Goal: Task Accomplishment & Management: Manage account settings

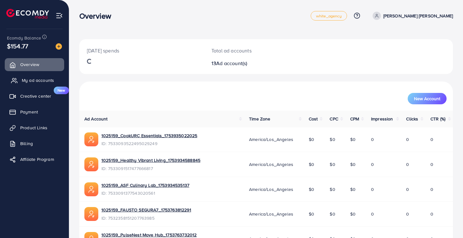
click at [41, 83] on span "My ad accounts" at bounding box center [38, 80] width 32 height 6
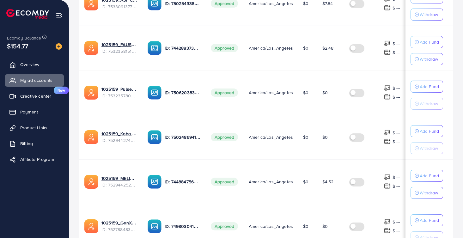
scroll to position [351, 0]
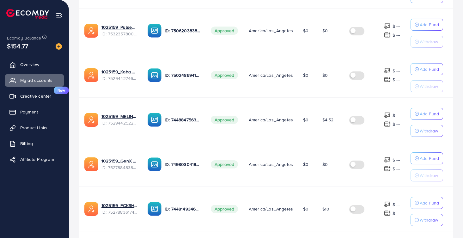
scroll to position [354, 0]
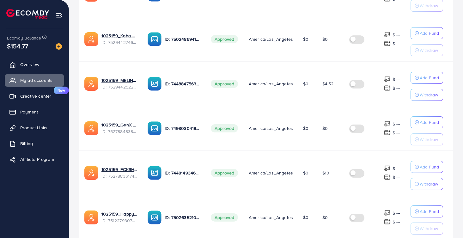
click at [326, 173] on span "$10" at bounding box center [325, 173] width 7 height 6
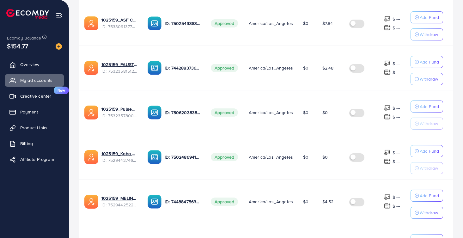
scroll to position [215, 0]
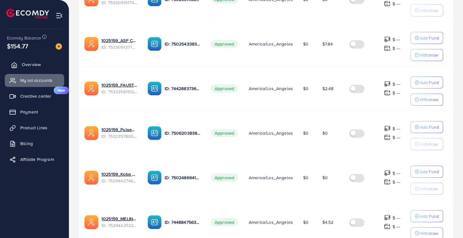
click at [18, 64] on link "Overview" at bounding box center [34, 64] width 59 height 13
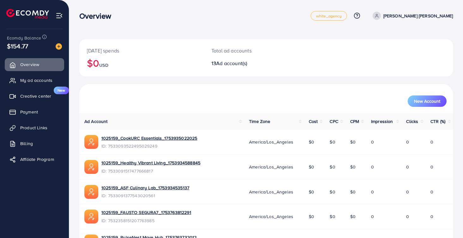
click at [104, 63] on span "USD" at bounding box center [103, 65] width 9 height 6
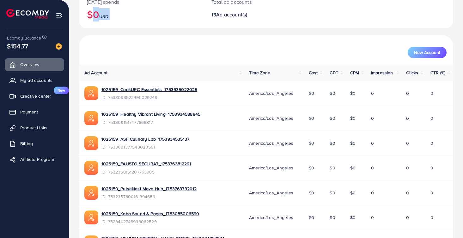
scroll to position [21, 0]
